Goal: Transaction & Acquisition: Purchase product/service

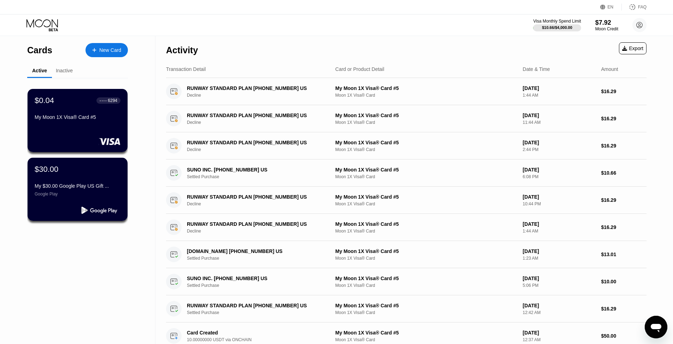
click at [114, 50] on div "New Card" at bounding box center [110, 50] width 22 height 6
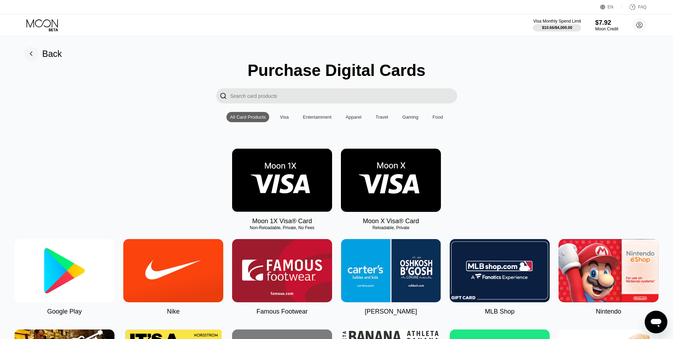
click at [393, 212] on img at bounding box center [391, 180] width 100 height 63
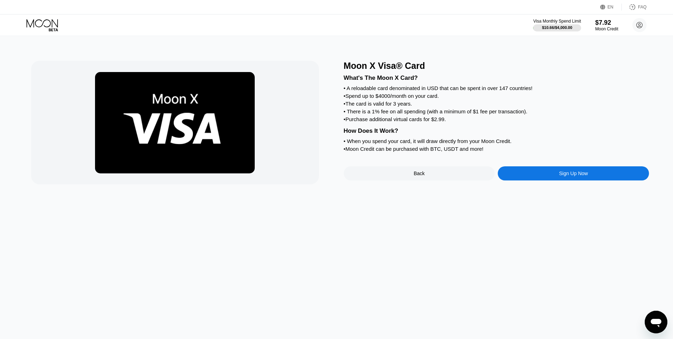
click at [432, 179] on div "Back" at bounding box center [419, 173] width 151 height 14
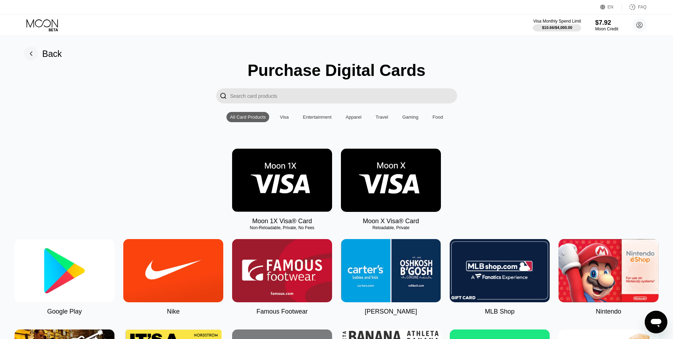
click at [292, 183] on img at bounding box center [282, 180] width 100 height 63
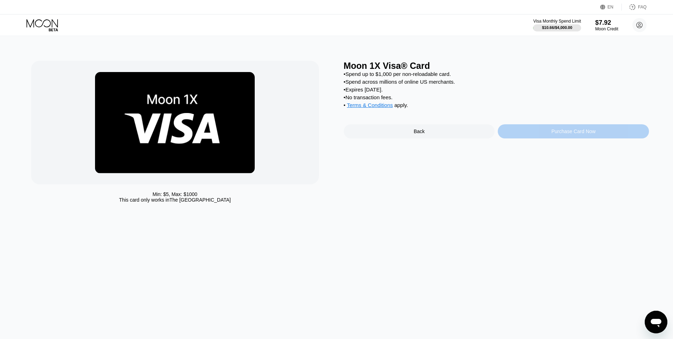
click at [558, 134] on div "Purchase Card Now" at bounding box center [573, 132] width 44 height 6
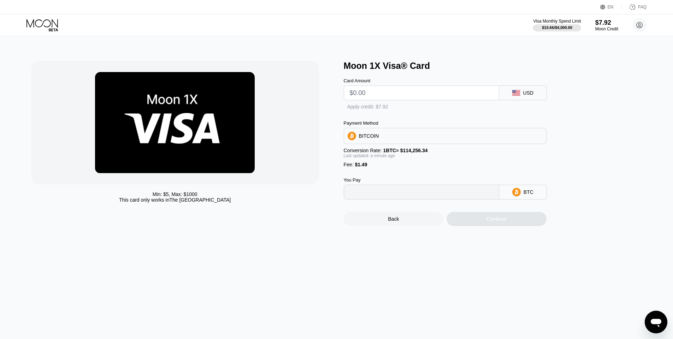
type input "0"
click at [434, 90] on input "text" at bounding box center [421, 93] width 143 height 14
type input "$30"
type input "0.00027561"
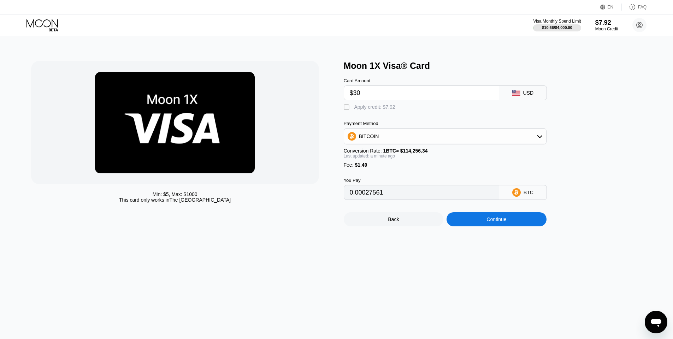
type input "$30"
click at [421, 138] on div "BITCOIN" at bounding box center [445, 136] width 202 height 14
click at [396, 172] on div "USDT on TRON" at bounding box center [445, 171] width 199 height 14
click at [579, 171] on div "Moon 1X Visa® Card Card Amount $30 USD  Apply credit: $7.92 Payment Method USD…" at bounding box center [497, 144] width 306 height 166
click at [346, 110] on div "" at bounding box center [347, 107] width 7 height 7
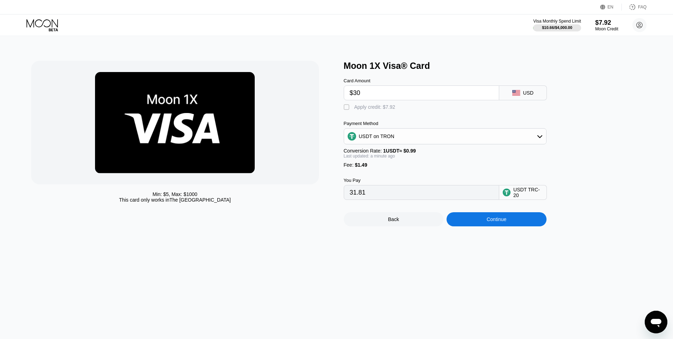
type input "23.81"
click at [504, 222] on div "Continue" at bounding box center [496, 220] width 20 height 6
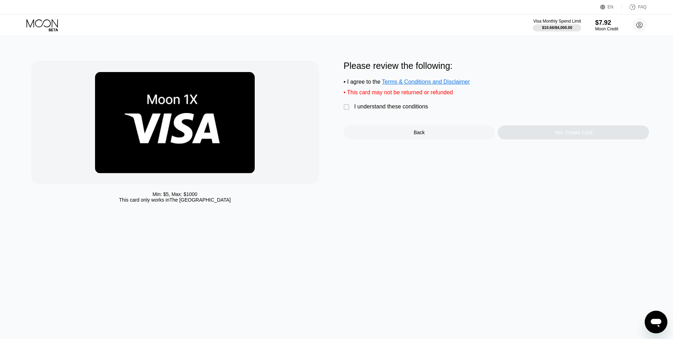
click at [348, 109] on div "" at bounding box center [347, 107] width 7 height 7
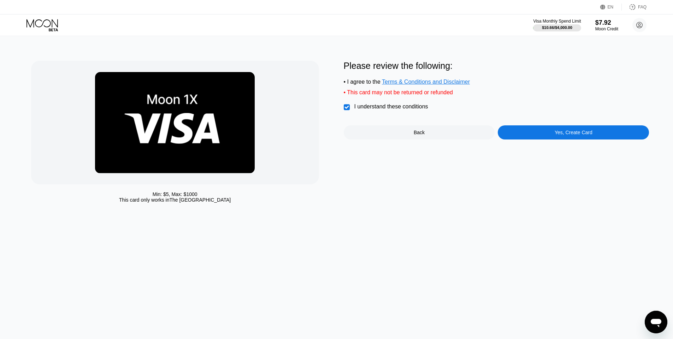
click at [560, 135] on div "Yes, Create Card" at bounding box center [574, 133] width 38 height 6
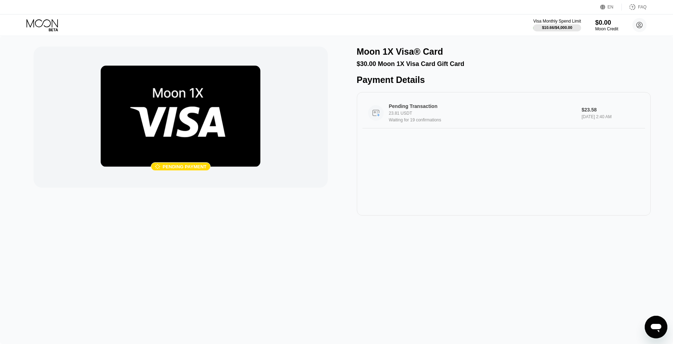
click at [585, 110] on div "Pending Transaction 23.81 USDT Waiting for 19 confirmations $23.58 Sep 22, 2025…" at bounding box center [503, 113] width 283 height 31
click at [555, 116] on div "23.81 USDT" at bounding box center [482, 113] width 187 height 5
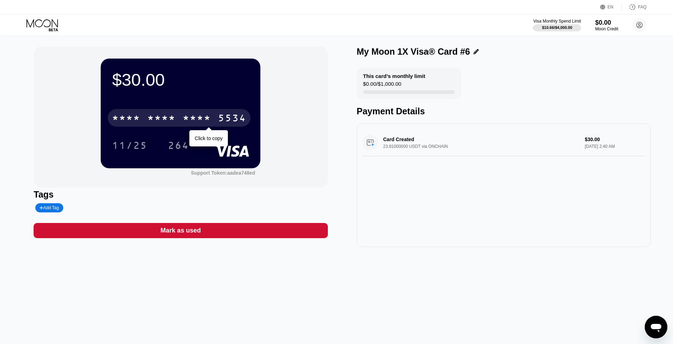
click at [175, 122] on div "* * * *" at bounding box center [161, 118] width 28 height 11
